Goal: Task Accomplishment & Management: Use online tool/utility

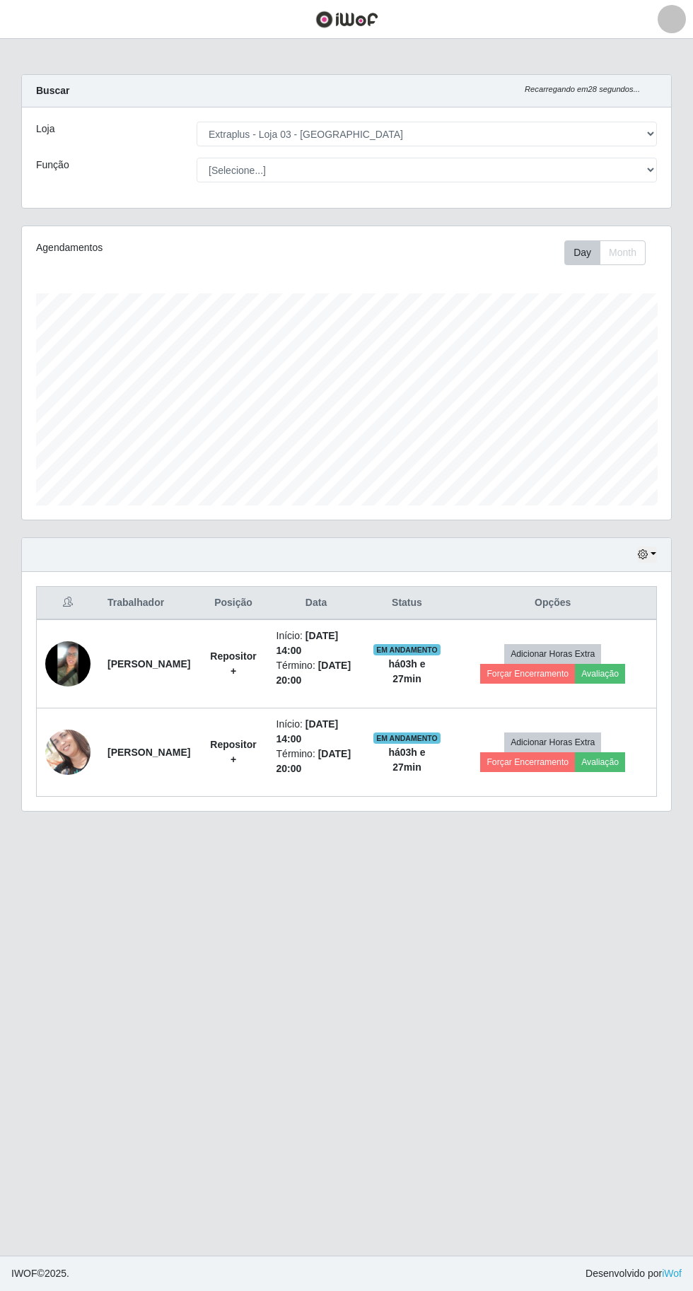
select select "468"
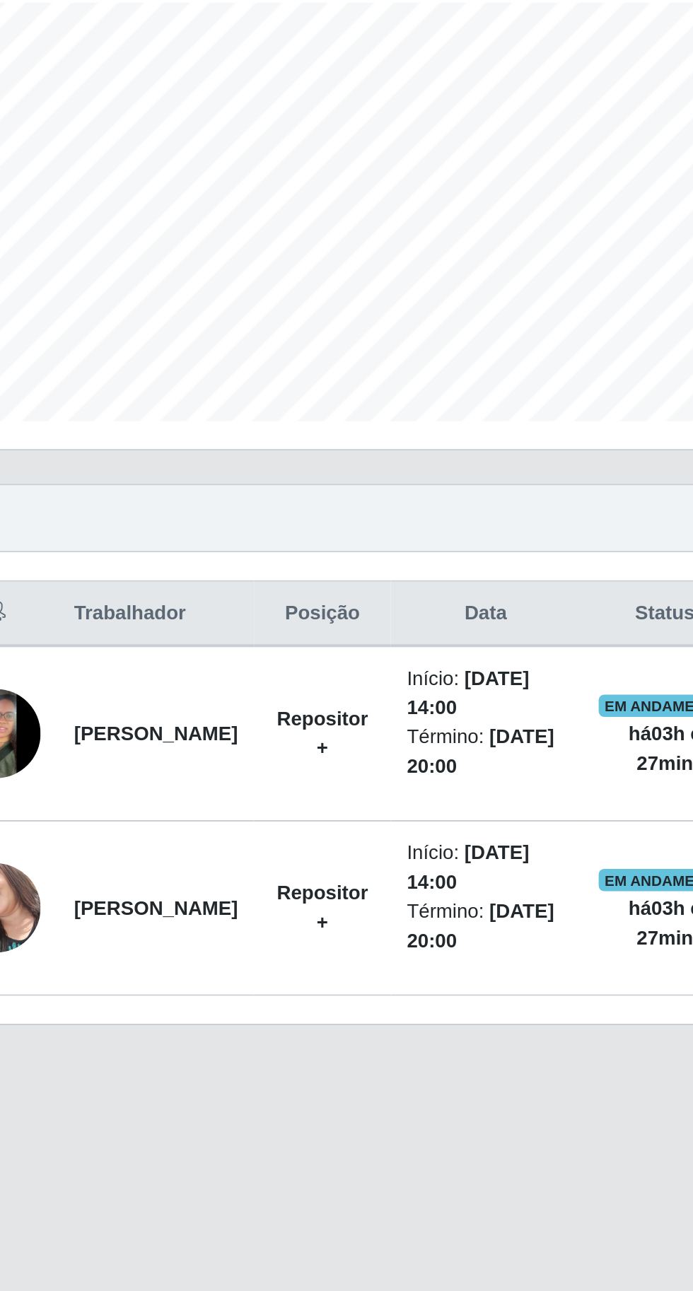
scroll to position [293, 649]
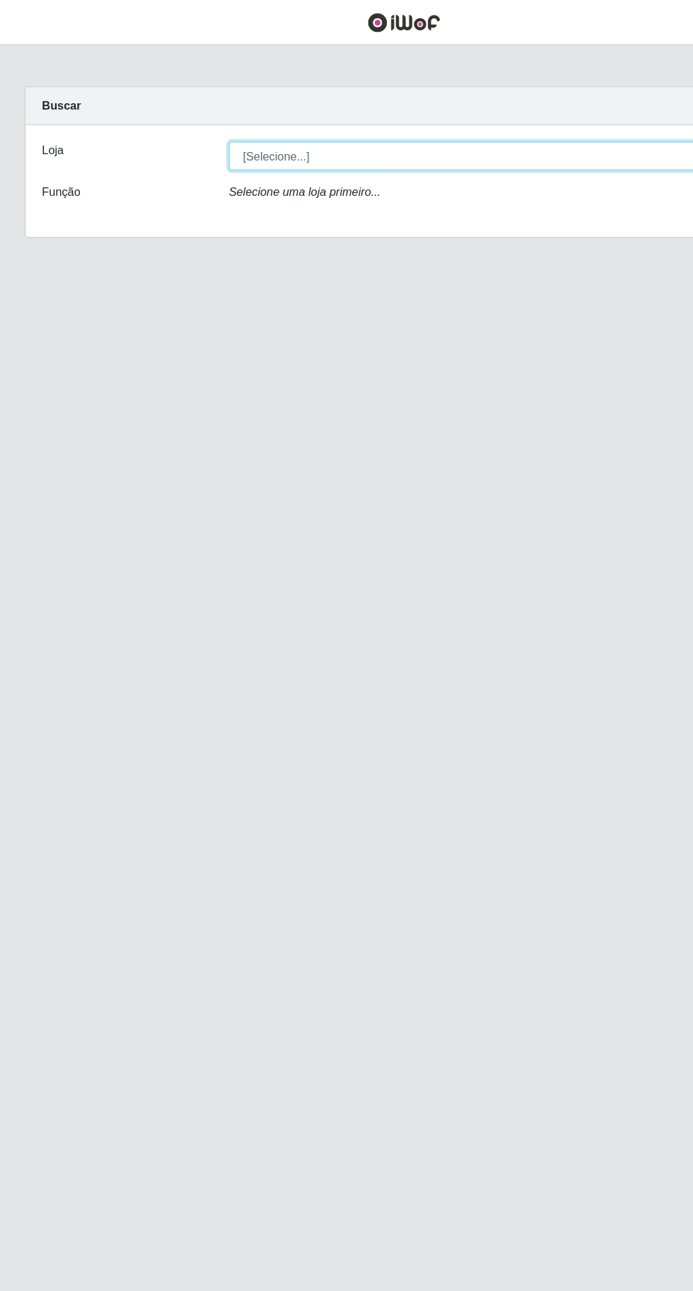
click at [448, 133] on select "[Selecione...] Extraplus - [GEOGRAPHIC_DATA] 03 - [GEOGRAPHIC_DATA]" at bounding box center [427, 134] width 460 height 25
select select "468"
click at [197, 122] on select "[Selecione...] Extraplus - [GEOGRAPHIC_DATA] 03 - [GEOGRAPHIC_DATA]" at bounding box center [427, 134] width 460 height 25
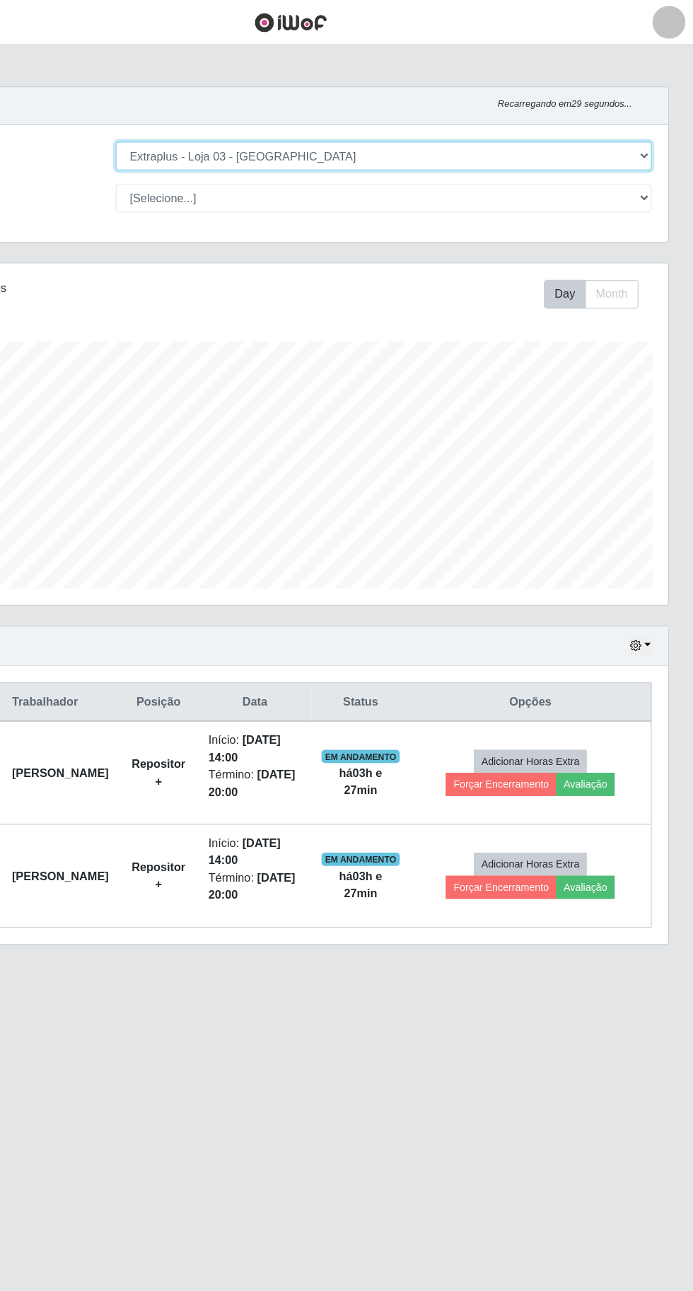
scroll to position [293, 649]
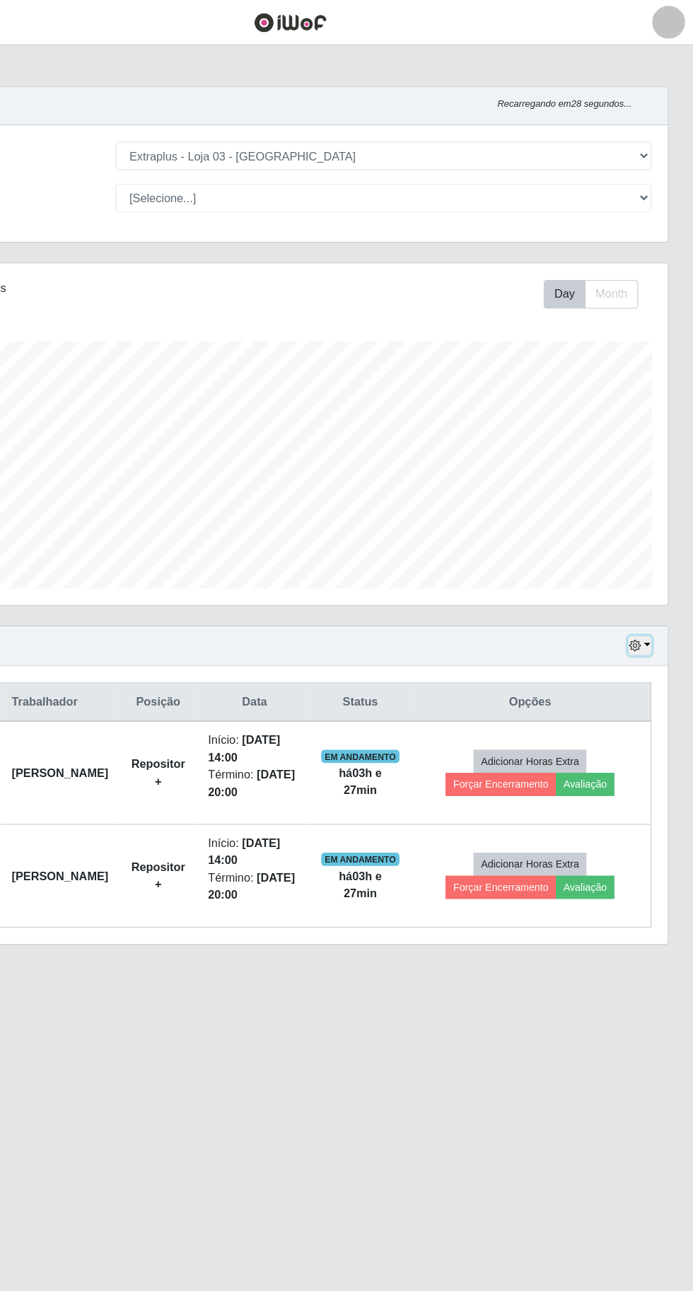
click at [643, 552] on icon "button" at bounding box center [643, 554] width 10 height 10
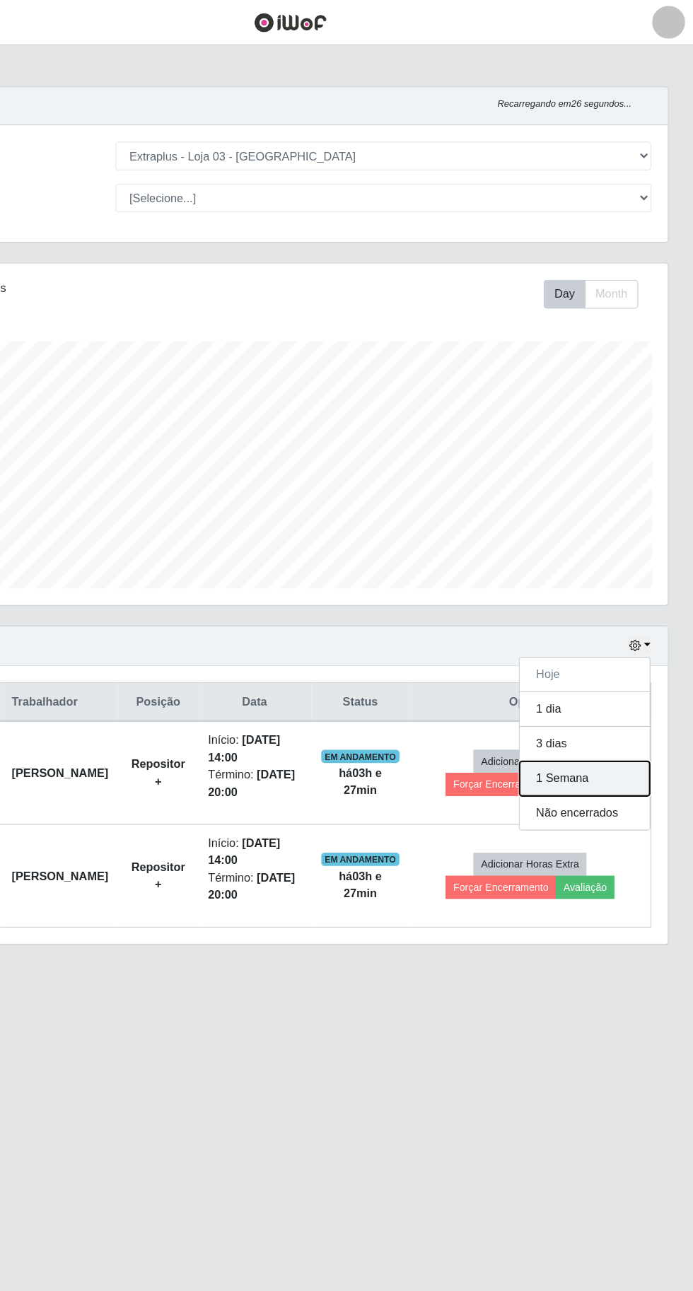
click at [642, 656] on button "1 Semana" at bounding box center [600, 669] width 112 height 30
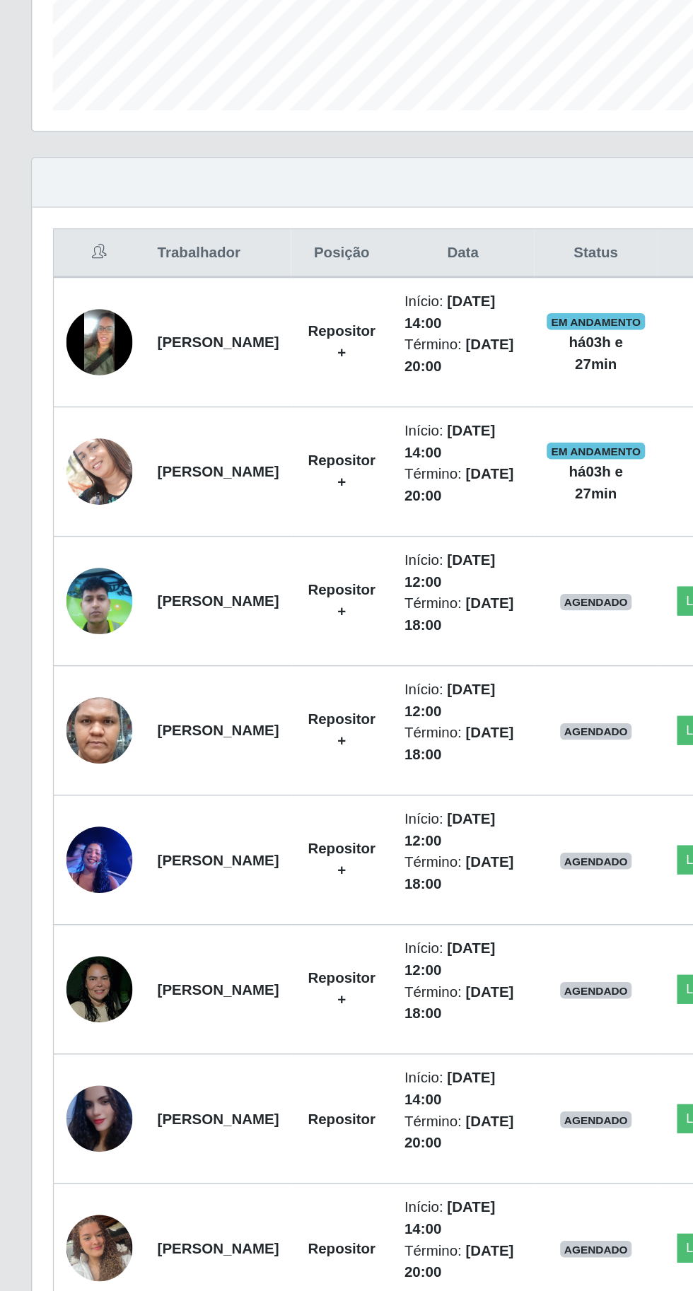
scroll to position [196, 0]
